Goal: Find specific page/section: Find specific page/section

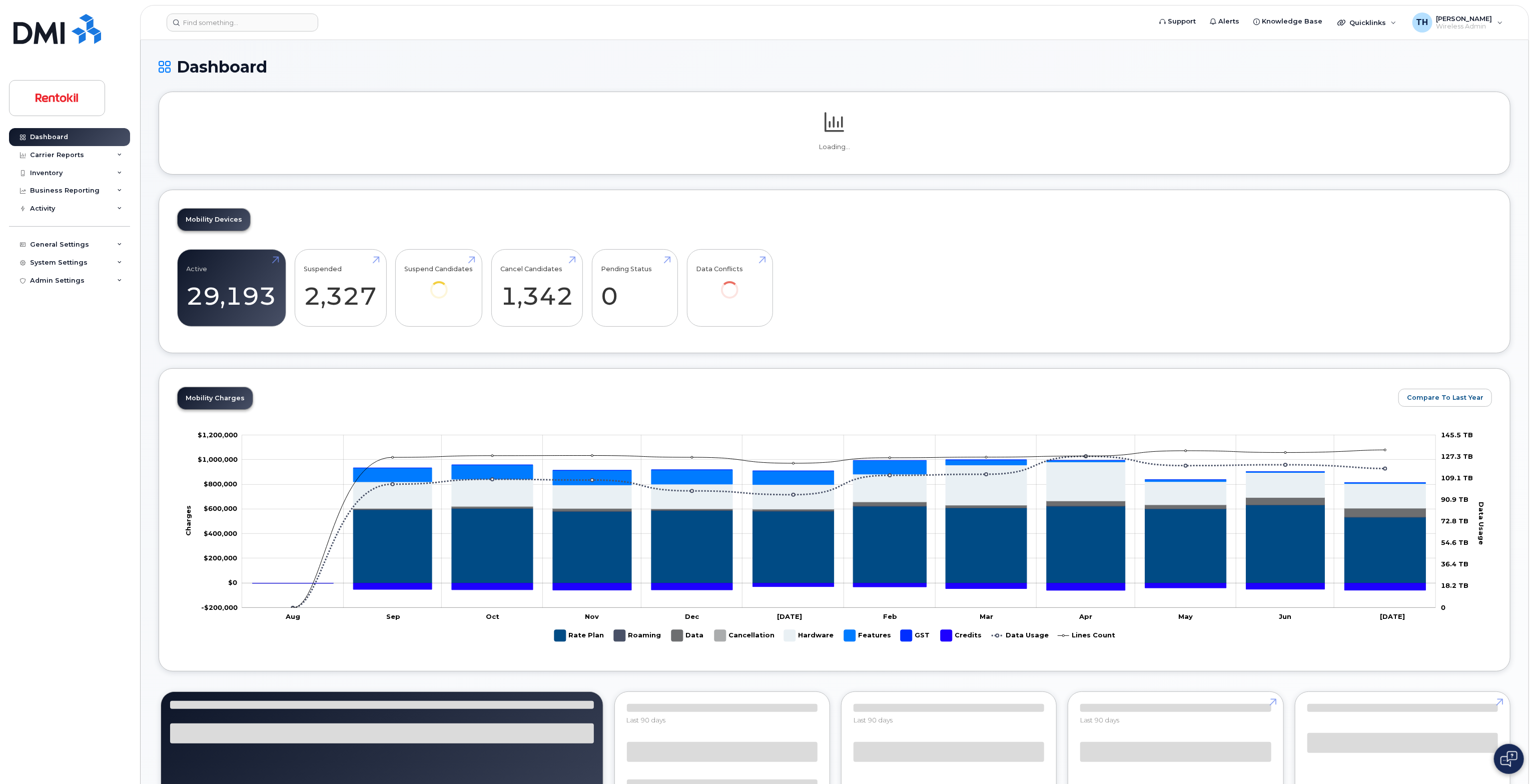
click at [228, 8] on header "Support Alerts Knowledge Base Quicklinks Suspend / Cancel Device Change SIM Car…" at bounding box center [834, 22] width 1389 height 35
click at [228, 16] on input at bounding box center [242, 23] width 152 height 18
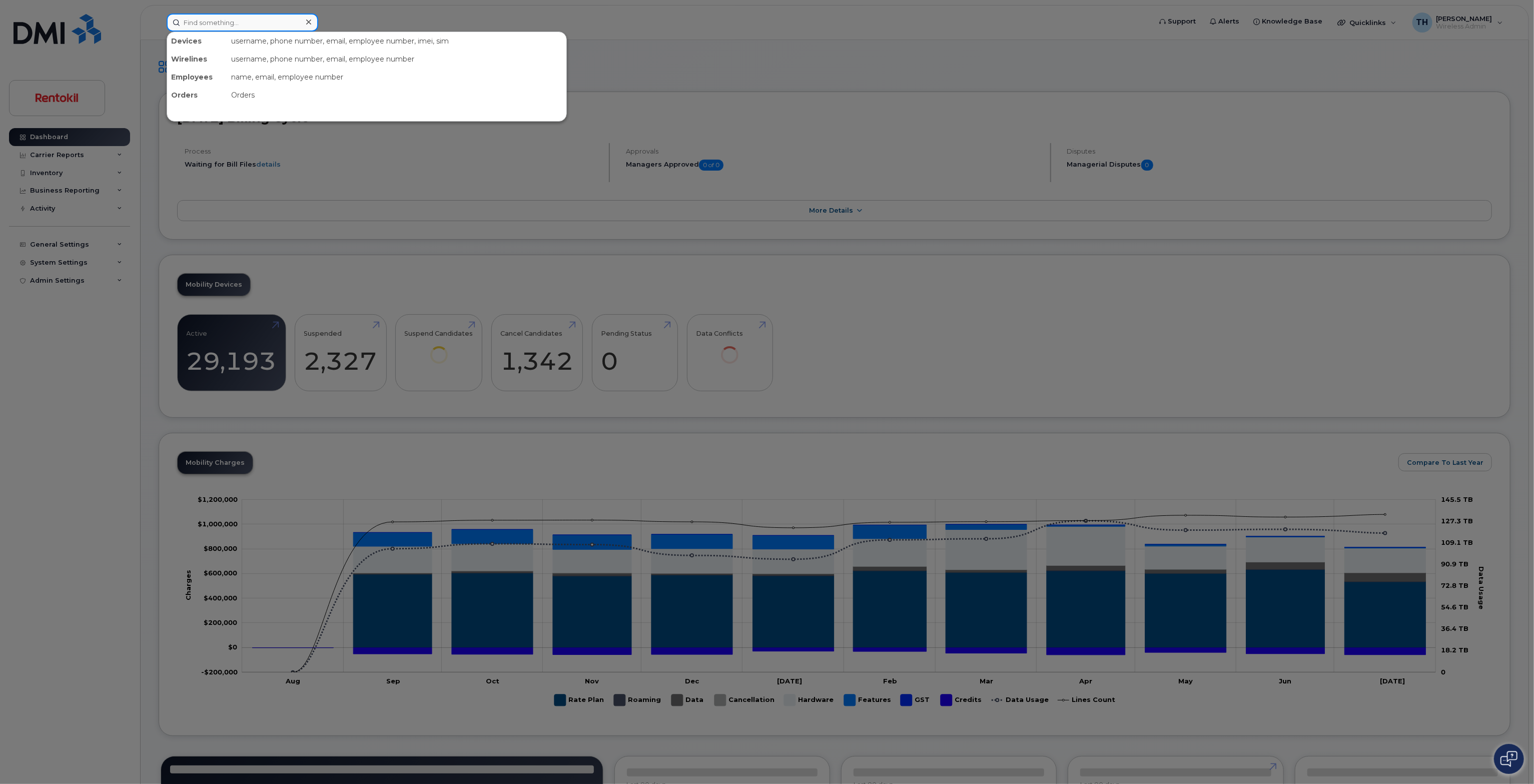
paste input "[PHONE_NUMBER]"
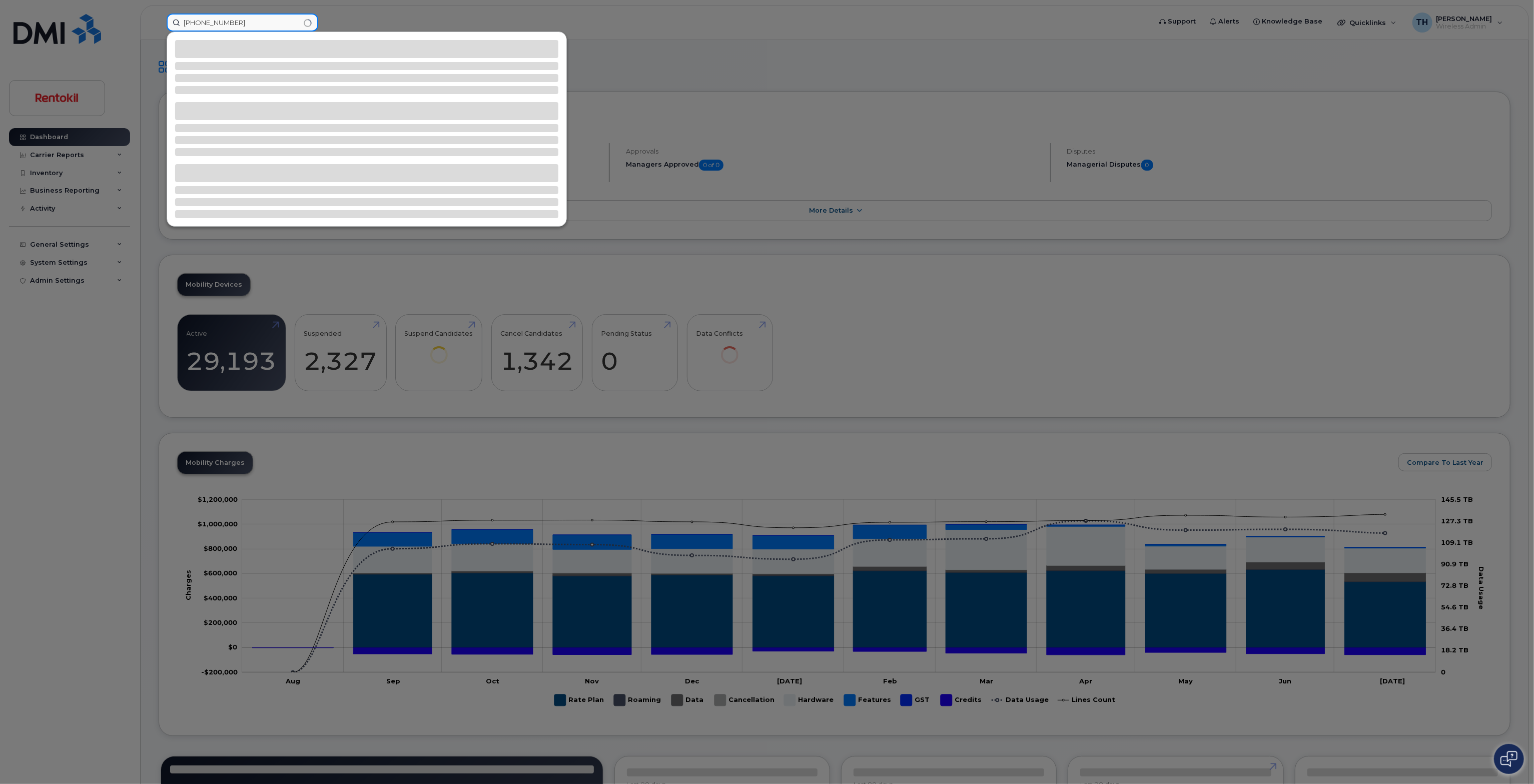
click at [254, 20] on input "[PHONE_NUMBER]" at bounding box center [242, 23] width 152 height 18
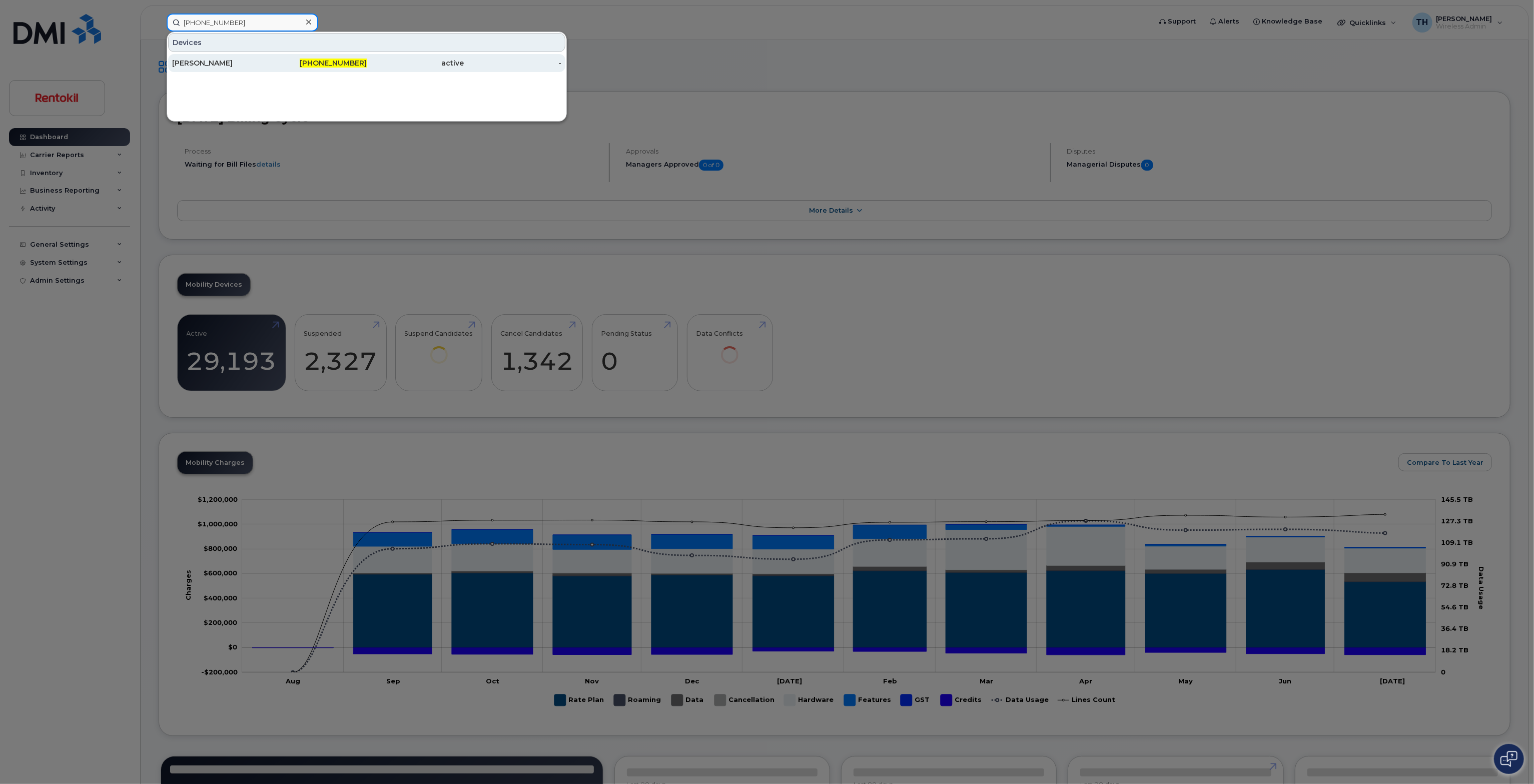
type input "[PHONE_NUMBER]"
click at [270, 67] on div "[PERSON_NAME]" at bounding box center [319, 63] width 98 height 18
